Goal: Task Accomplishment & Management: Manage account settings

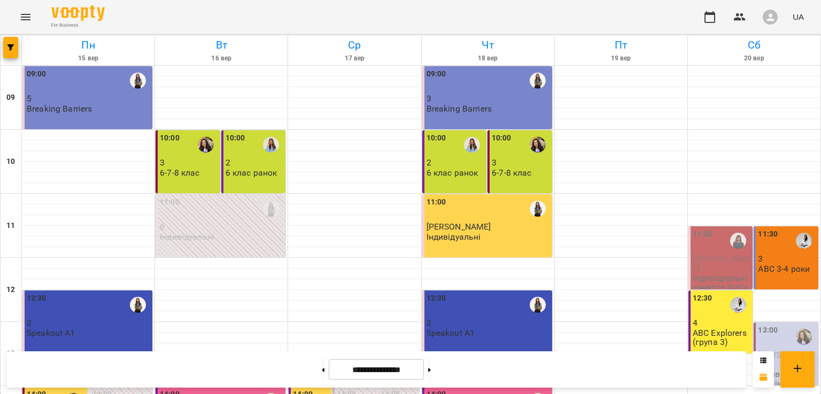
scroll to position [267, 0]
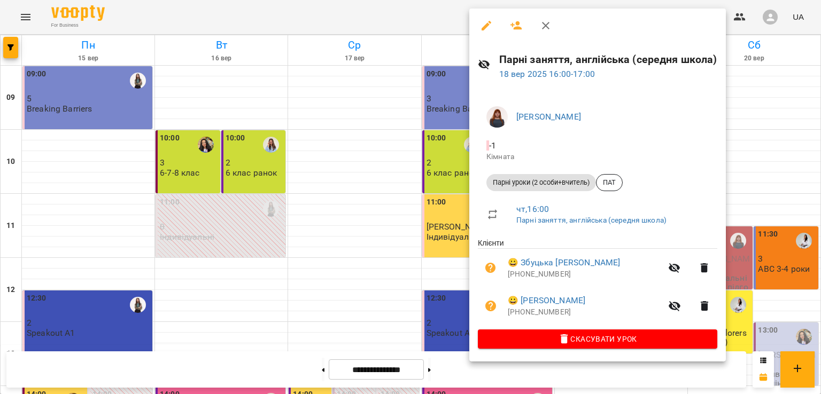
click at [551, 30] on icon "button" at bounding box center [545, 25] width 13 height 13
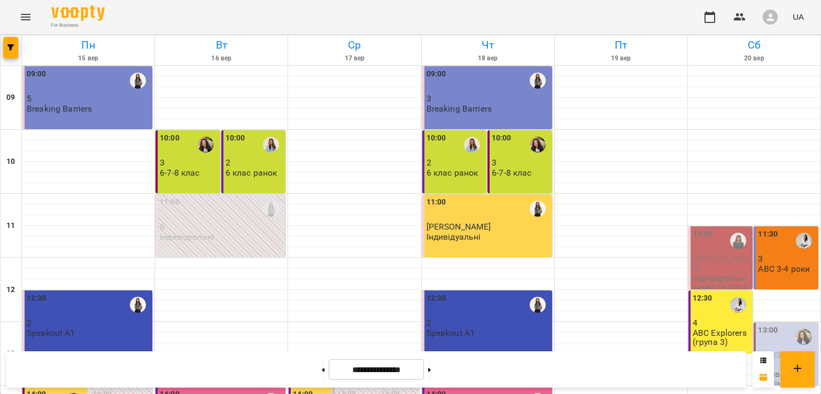
scroll to position [425, 0]
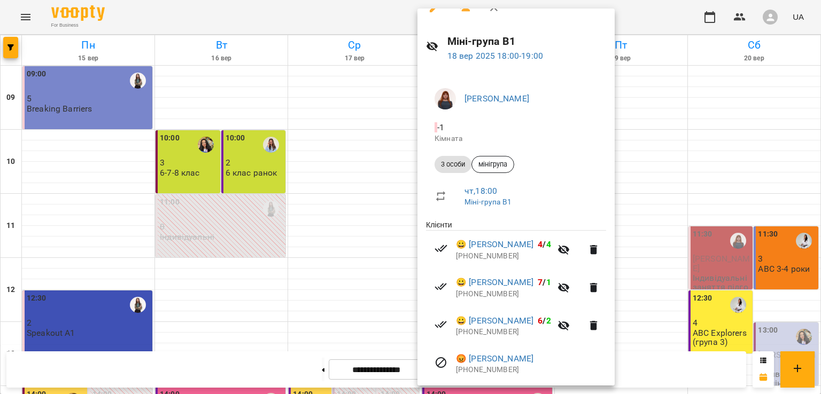
scroll to position [0, 0]
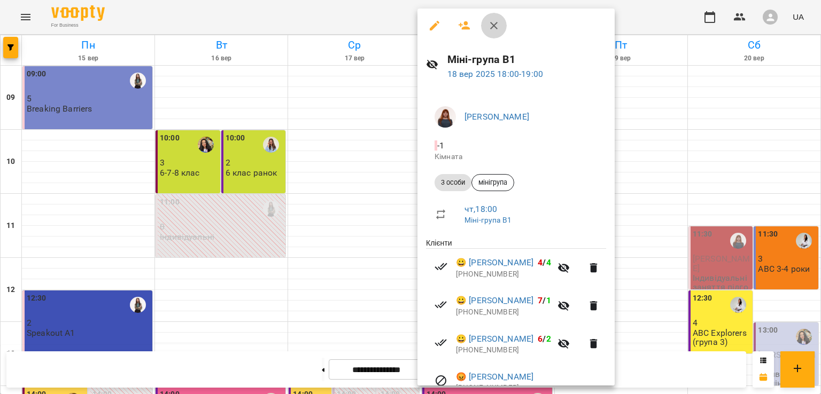
click at [487, 26] on icon "button" at bounding box center [493, 25] width 13 height 13
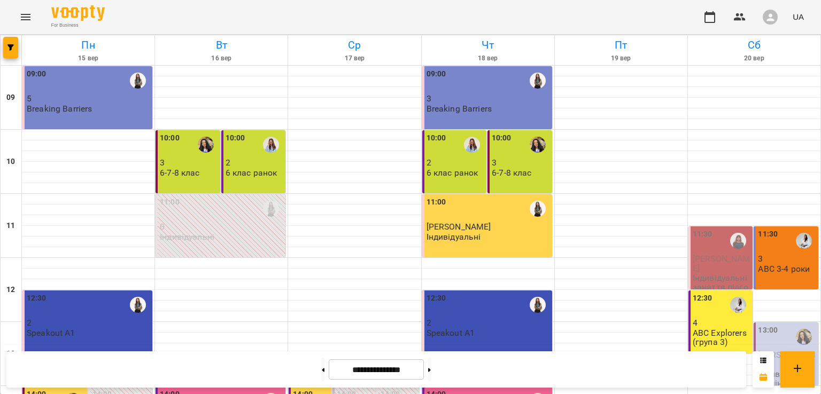
scroll to position [371, 0]
click at [712, 18] on icon "button" at bounding box center [709, 17] width 13 height 13
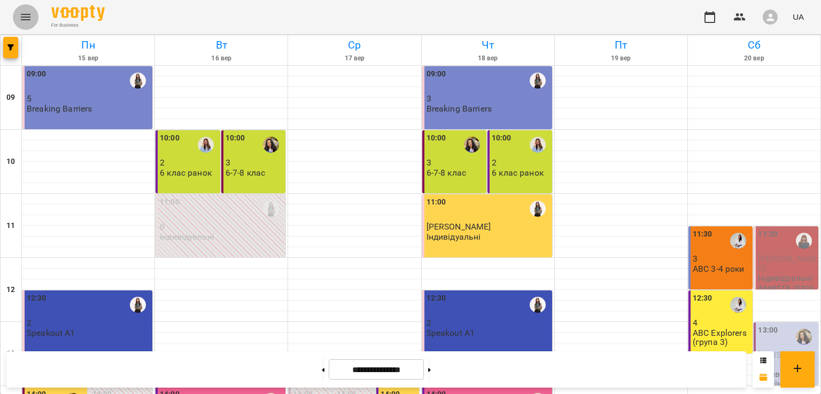
click at [21, 20] on icon "Menu" at bounding box center [26, 17] width 10 height 6
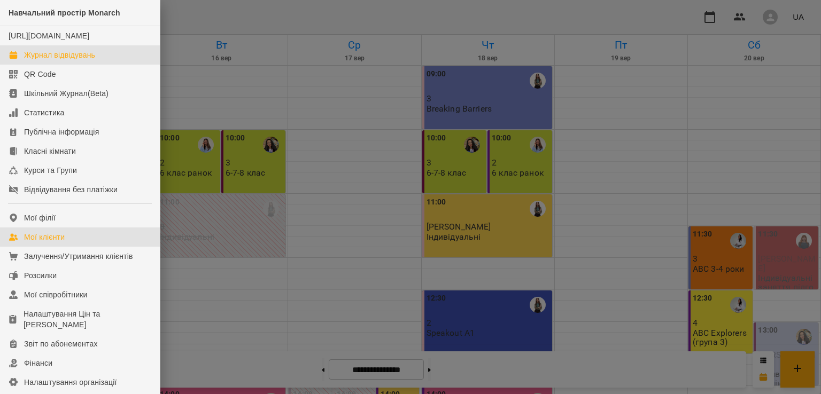
click at [60, 243] on div "Мої клієнти" at bounding box center [44, 237] width 41 height 11
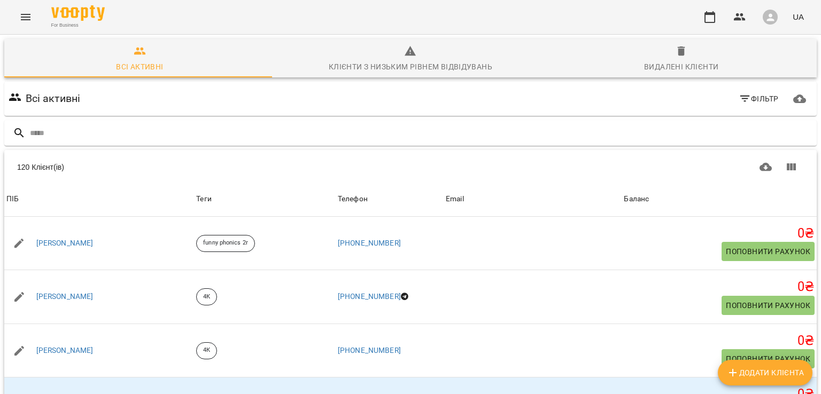
scroll to position [2443, 0]
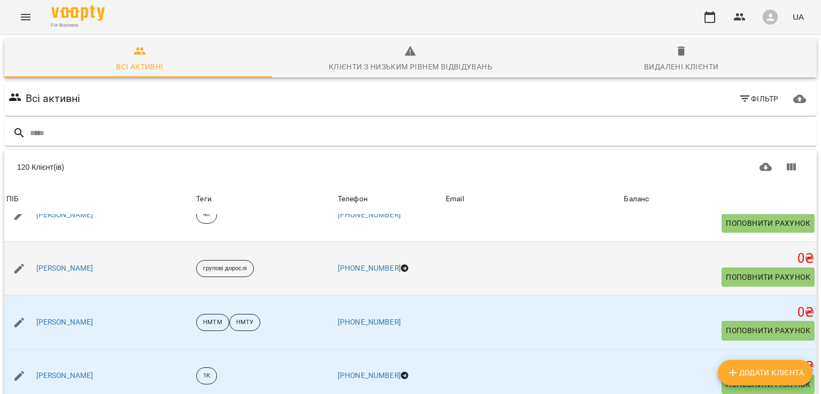
drag, startPoint x: 392, startPoint y: 157, endPoint x: 295, endPoint y: 157, distance: 97.2
click at [390, 242] on td "[PHONE_NUMBER]" at bounding box center [390, 269] width 108 height 54
